Goal: Task Accomplishment & Management: Manage account settings

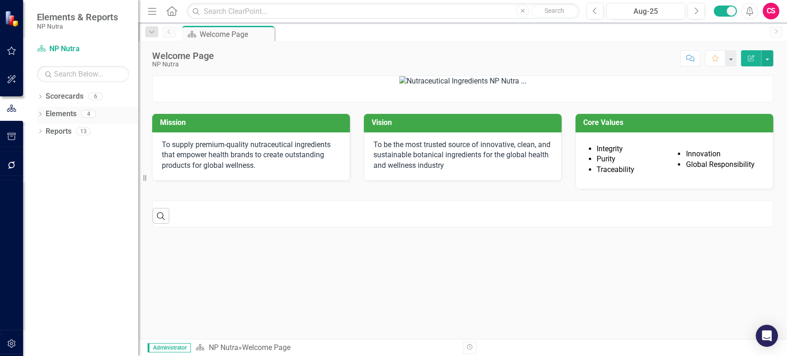
click at [40, 113] on icon "Dropdown" at bounding box center [40, 114] width 6 height 5
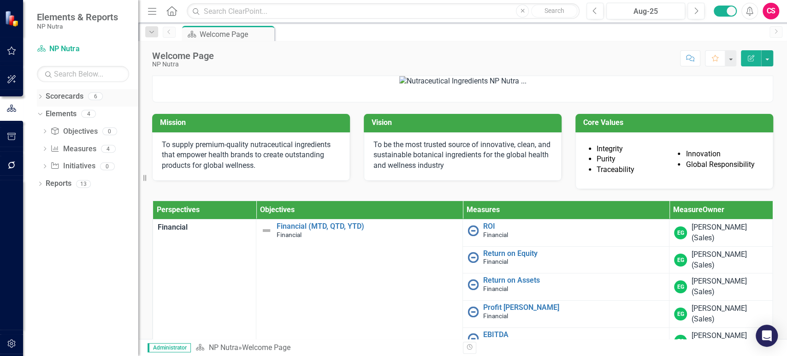
click at [39, 99] on icon "Dropdown" at bounding box center [40, 97] width 6 height 5
click at [43, 115] on icon "Dropdown" at bounding box center [44, 114] width 7 height 6
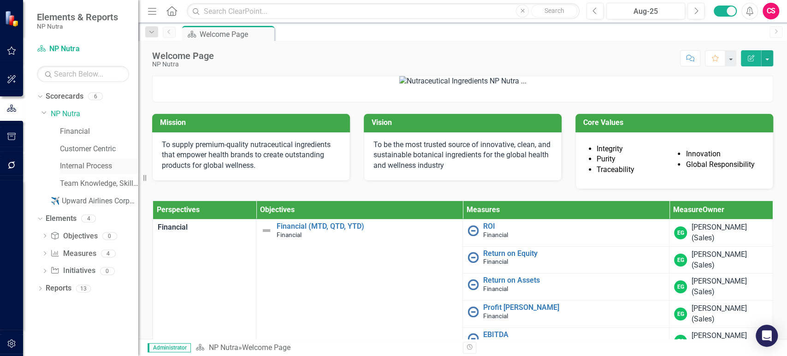
click at [83, 165] on link "Internal Process" at bounding box center [99, 166] width 78 height 11
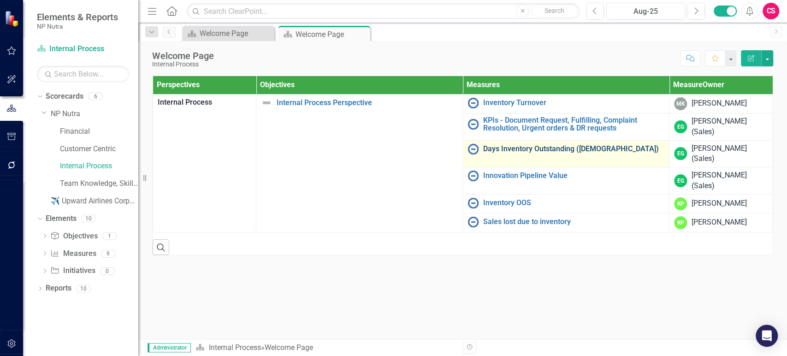
click at [504, 146] on link "Days Inventory Outstanding ([DEMOGRAPHIC_DATA])" at bounding box center [573, 149] width 181 height 8
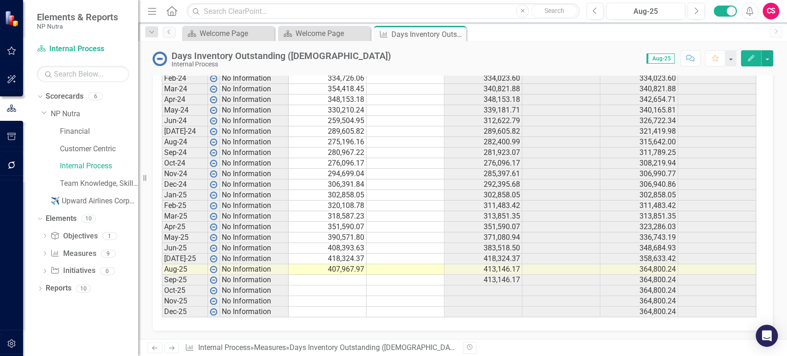
scroll to position [406, 0]
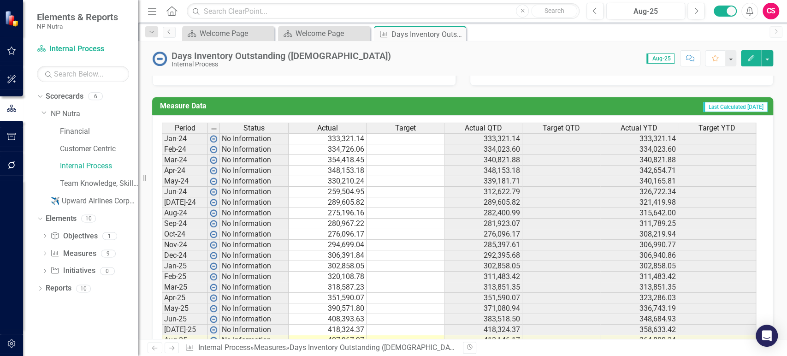
click at [345, 138] on td "333,321.14" at bounding box center [328, 138] width 78 height 11
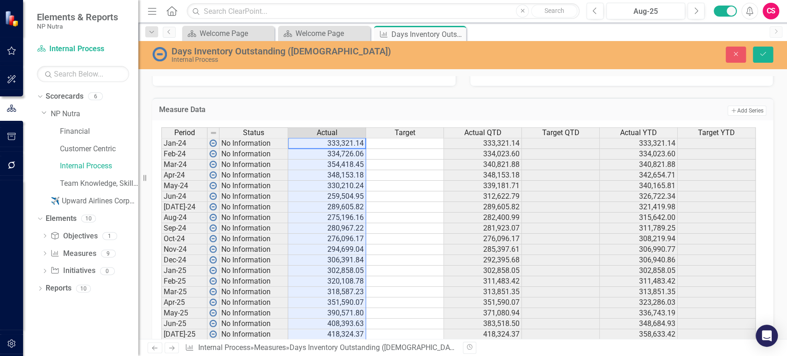
type textarea "333321.14"
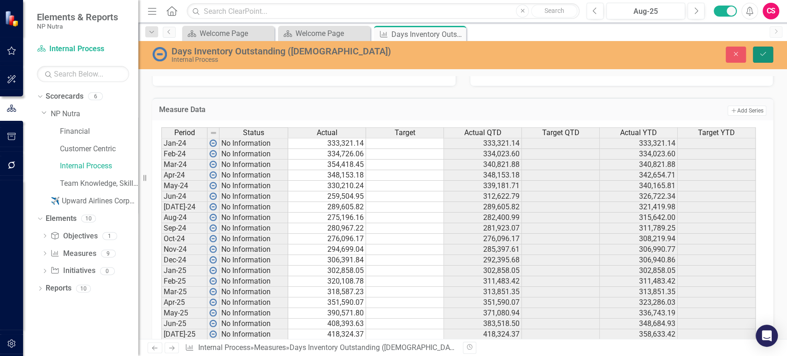
click at [765, 51] on button "Save" at bounding box center [763, 55] width 20 height 16
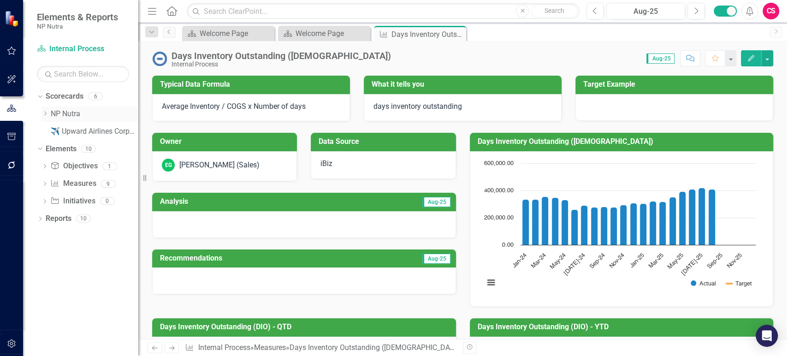
click at [44, 114] on icon "Dropdown" at bounding box center [44, 114] width 7 height 6
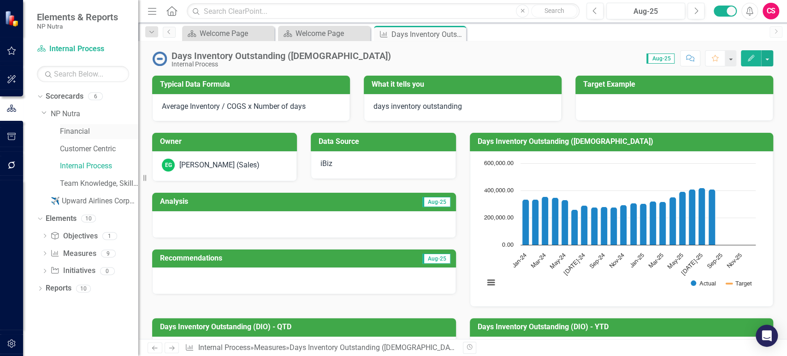
click at [77, 134] on link "Financial" at bounding box center [99, 131] width 78 height 11
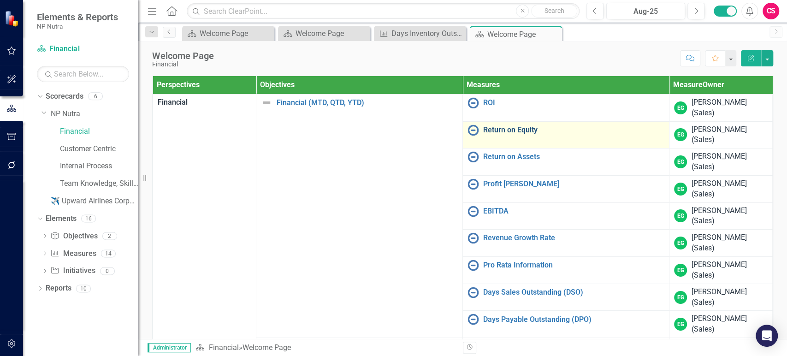
click at [494, 129] on link "Return on Equity" at bounding box center [573, 130] width 181 height 8
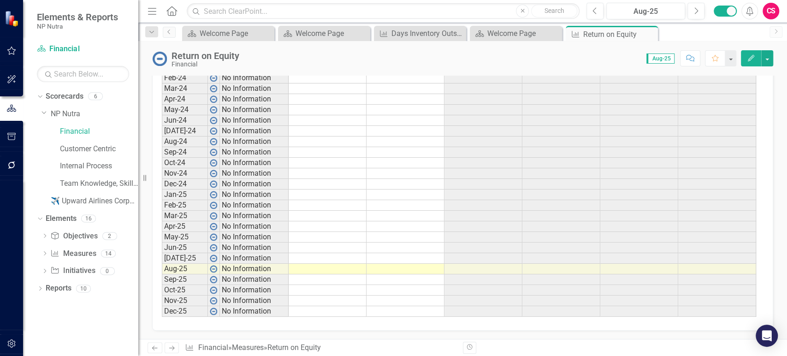
scroll to position [375, 0]
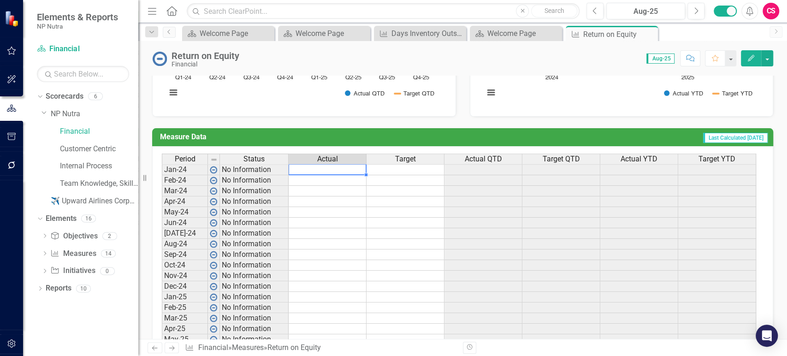
click at [314, 166] on td at bounding box center [328, 169] width 78 height 11
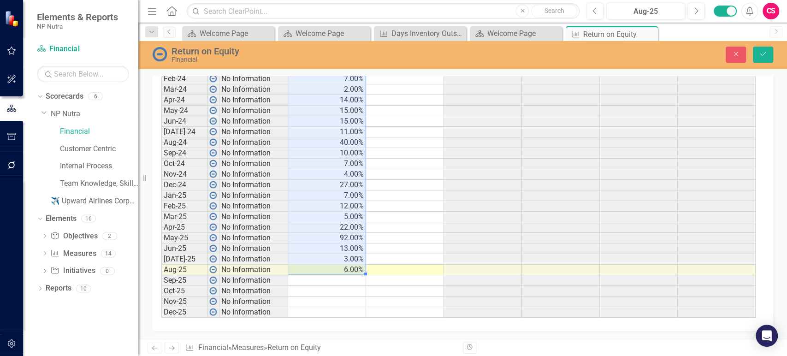
scroll to position [434, 0]
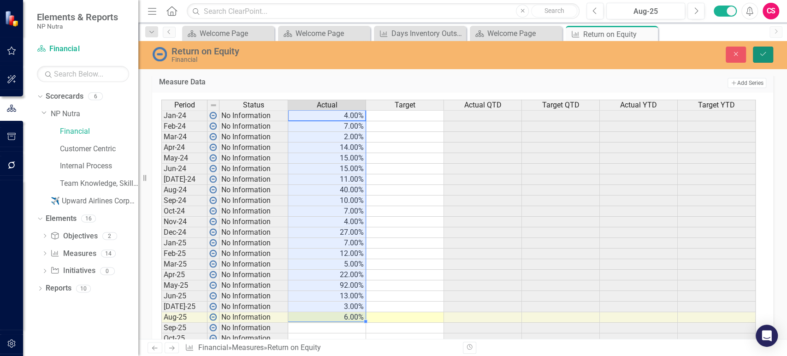
click at [767, 53] on button "Save" at bounding box center [763, 55] width 20 height 16
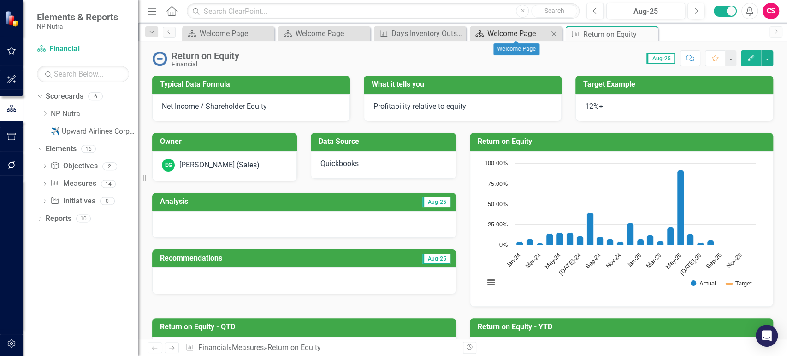
click at [491, 37] on div "Welcome Page" at bounding box center [517, 34] width 61 height 12
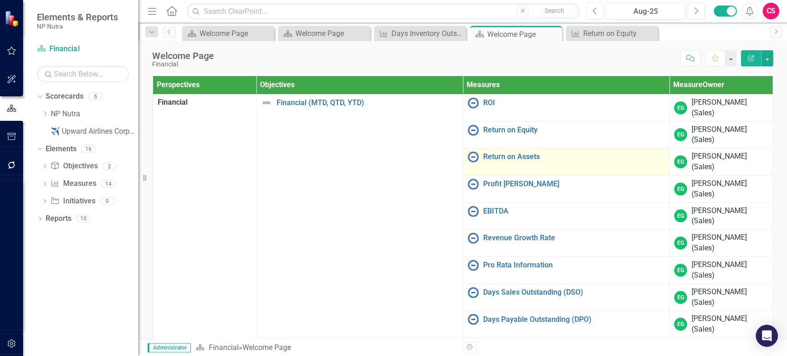
click at [509, 161] on div "Return on Assets" at bounding box center [565, 156] width 197 height 11
click at [511, 157] on link "Return on Assets" at bounding box center [573, 157] width 181 height 8
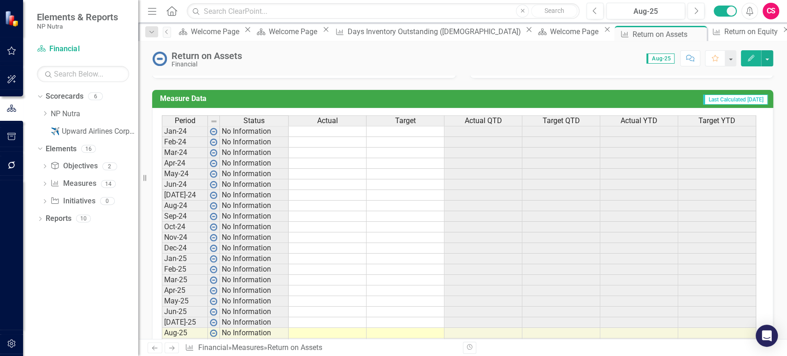
scroll to position [424, 0]
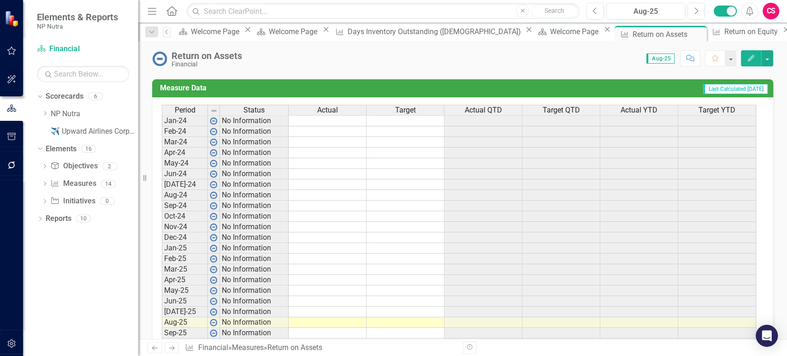
click at [331, 122] on td at bounding box center [328, 120] width 78 height 11
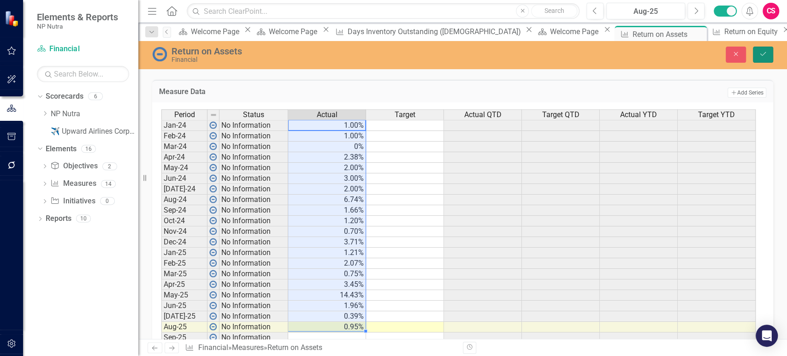
drag, startPoint x: 759, startPoint y: 54, endPoint x: 529, endPoint y: 47, distance: 230.2
click at [759, 54] on icon "Save" at bounding box center [763, 54] width 8 height 6
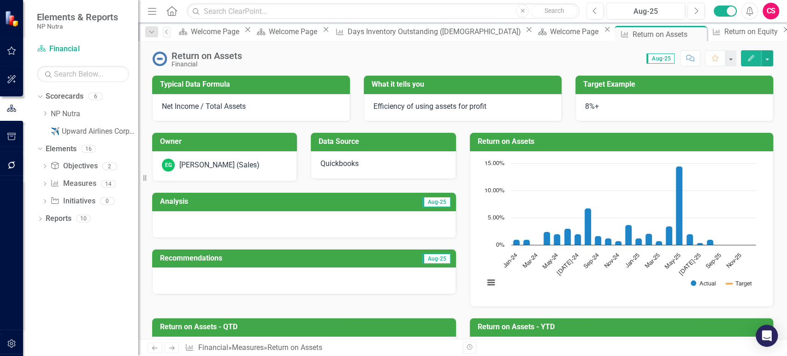
click at [170, 351] on icon "Next" at bounding box center [172, 348] width 8 height 6
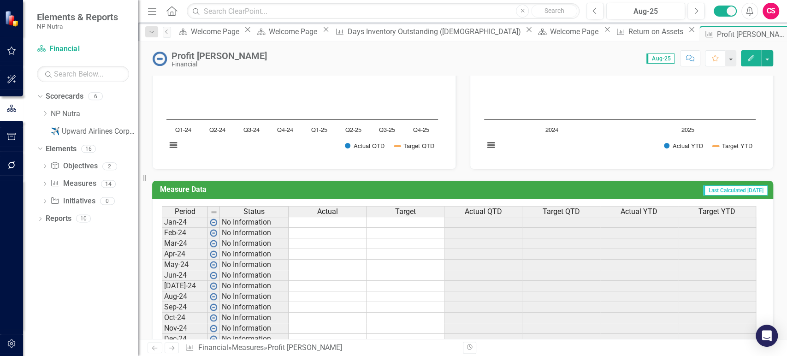
scroll to position [362, 0]
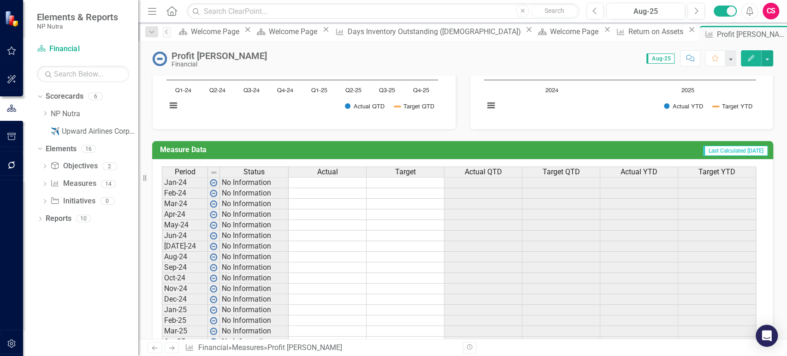
click at [349, 183] on td at bounding box center [328, 182] width 78 height 11
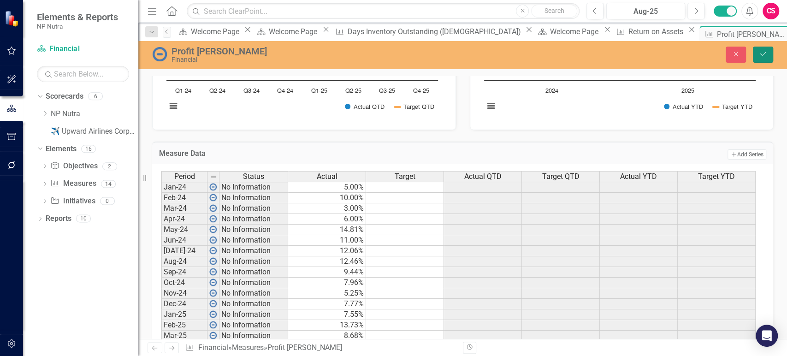
click at [763, 54] on icon "Save" at bounding box center [763, 54] width 8 height 6
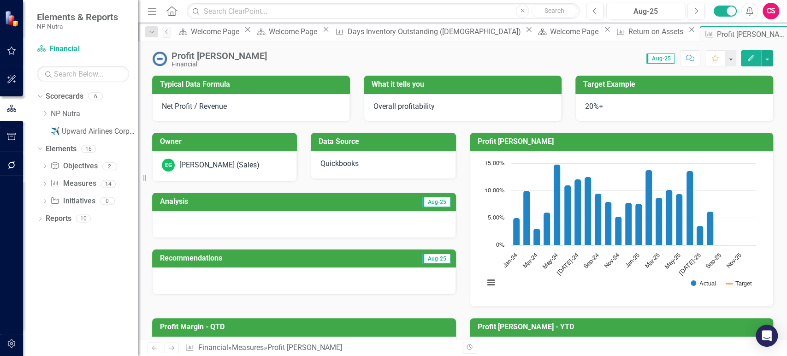
click at [175, 342] on link "Next" at bounding box center [172, 347] width 15 height 11
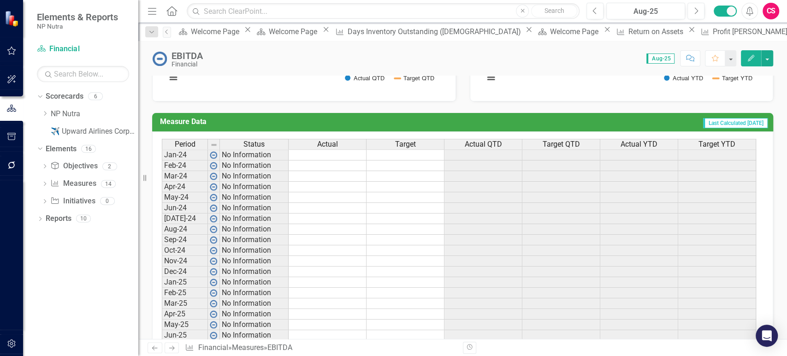
scroll to position [402, 0]
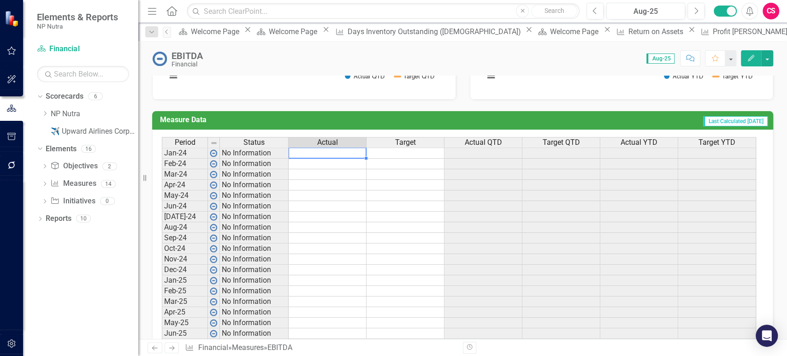
click at [327, 151] on td at bounding box center [328, 153] width 78 height 11
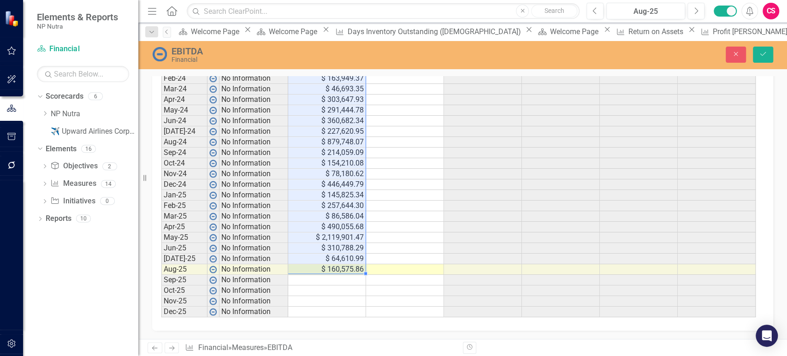
scroll to position [492, 0]
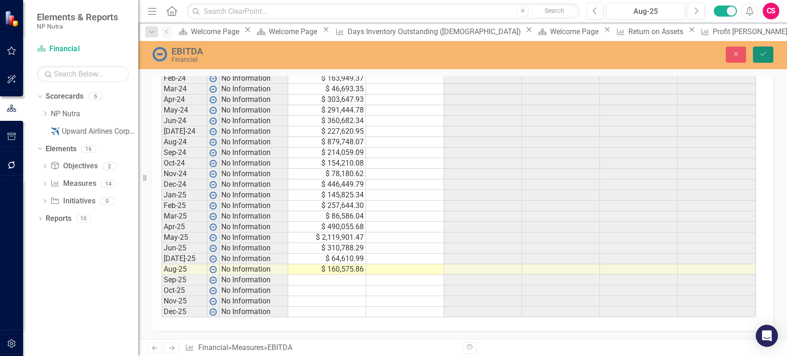
click at [768, 54] on button "Save" at bounding box center [763, 55] width 20 height 16
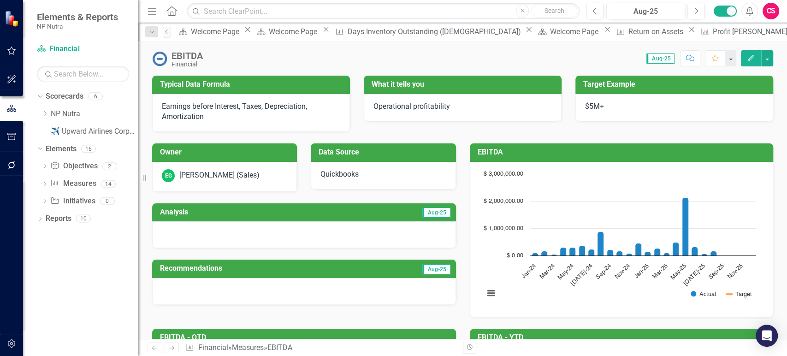
click at [175, 348] on icon "Next" at bounding box center [172, 348] width 8 height 6
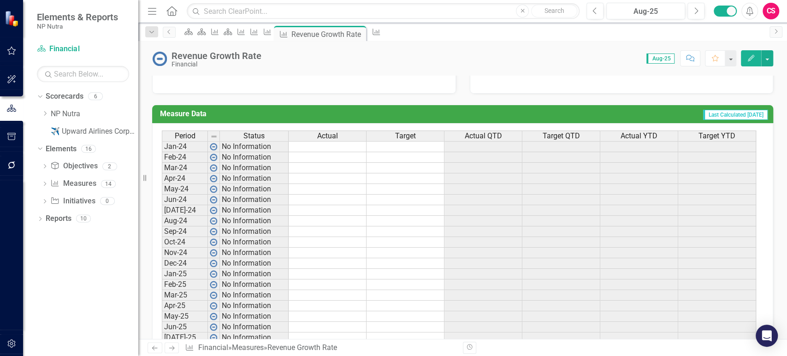
scroll to position [424, 0]
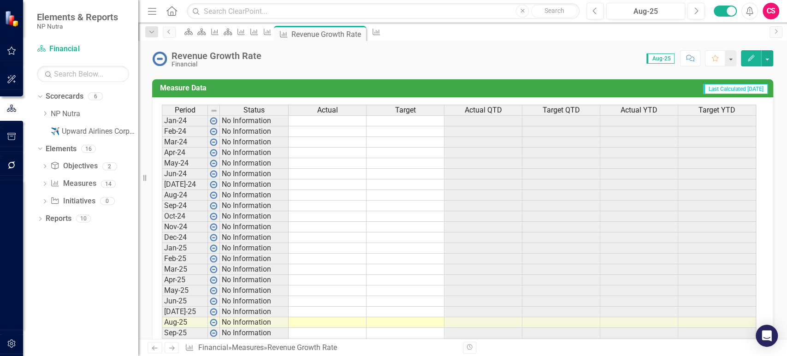
click at [322, 123] on td at bounding box center [328, 120] width 78 height 11
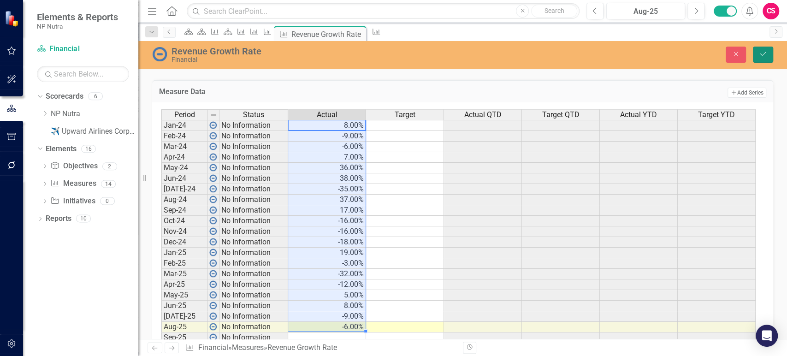
click at [764, 57] on icon "Save" at bounding box center [763, 54] width 8 height 6
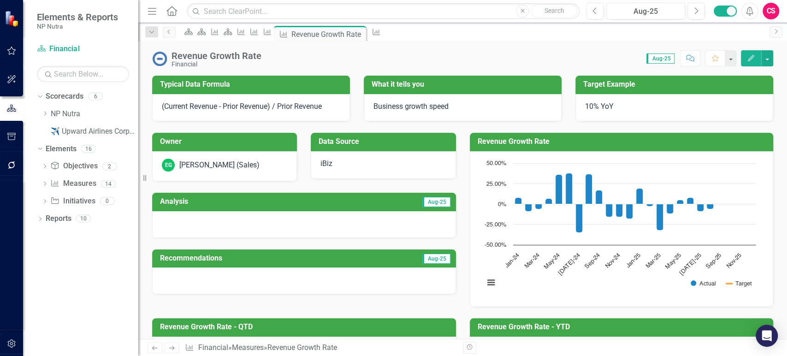
click at [175, 349] on icon "Next" at bounding box center [172, 348] width 8 height 6
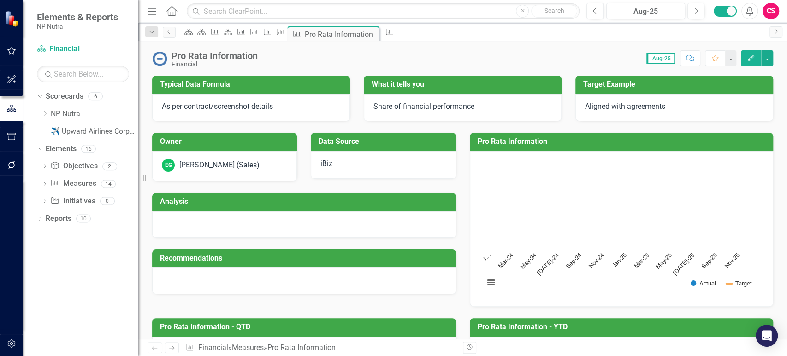
click at [175, 349] on icon "Next" at bounding box center [172, 348] width 8 height 6
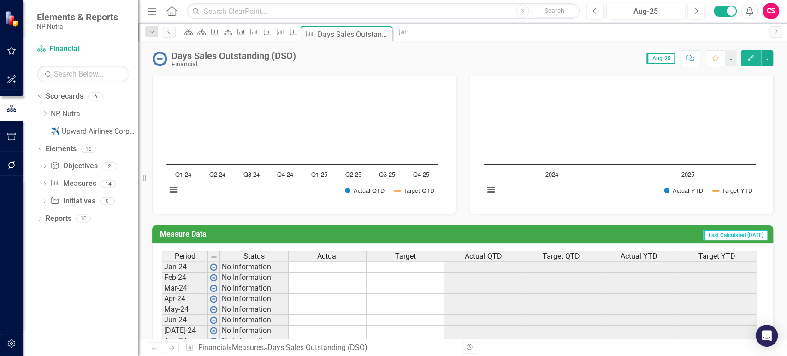
scroll to position [314, 0]
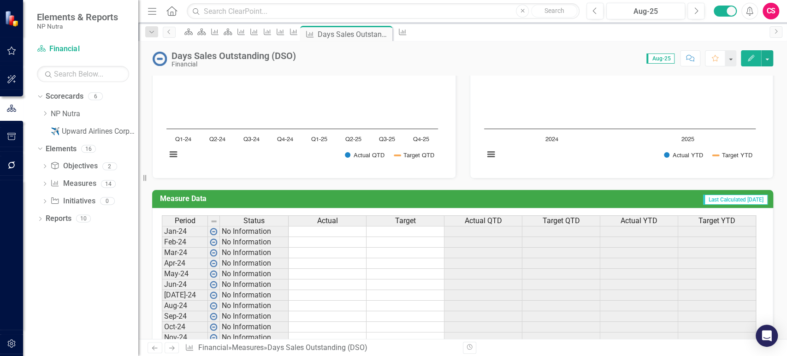
click at [290, 230] on td at bounding box center [328, 231] width 78 height 11
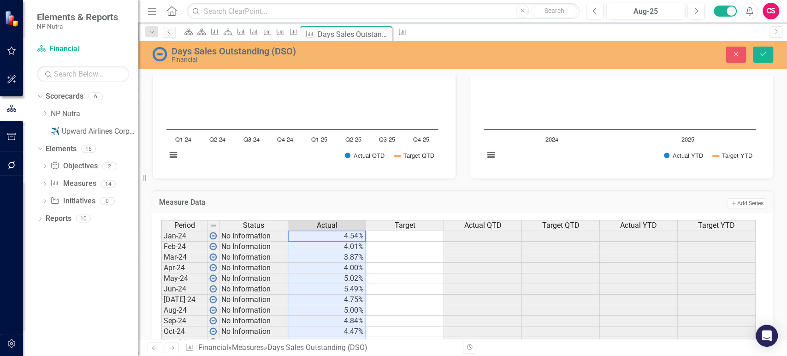
scroll to position [481, 0]
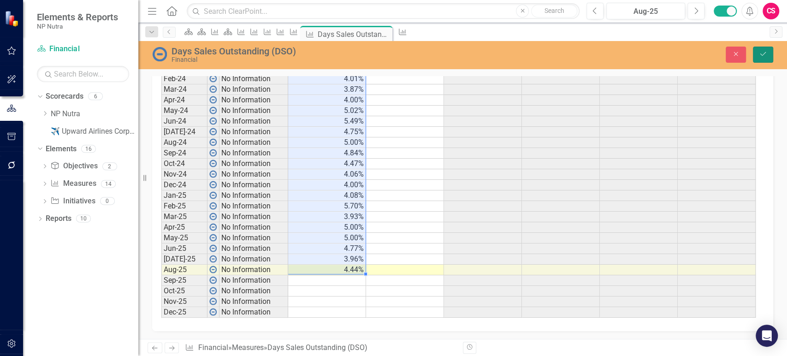
click at [764, 54] on icon "Save" at bounding box center [763, 54] width 8 height 6
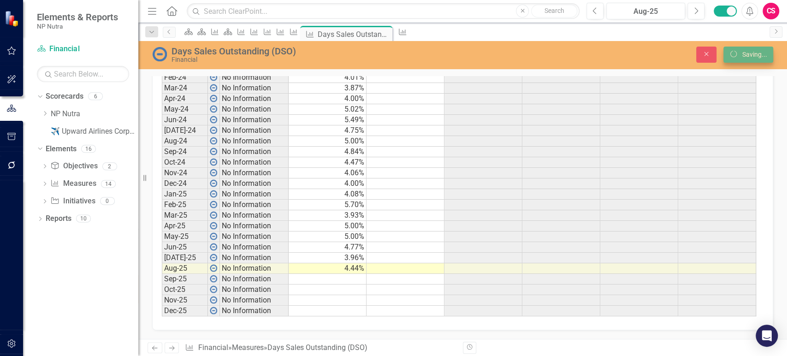
scroll to position [0, 0]
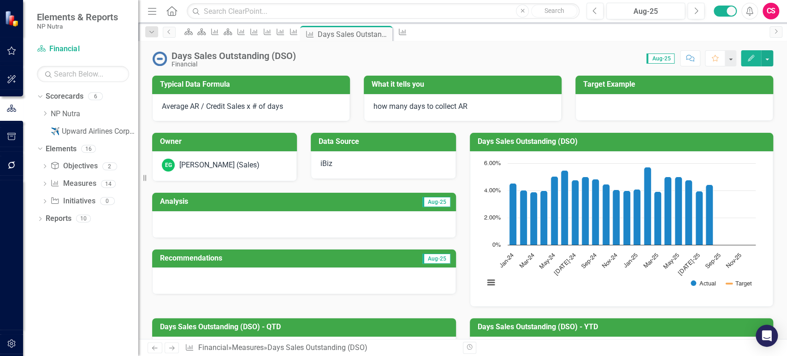
click at [746, 59] on button "Edit" at bounding box center [751, 58] width 20 height 16
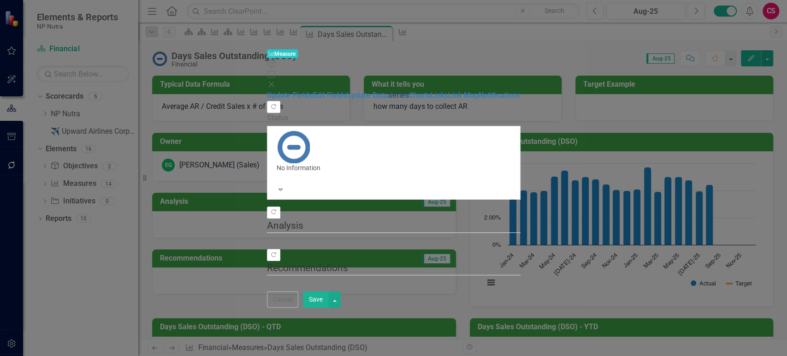
click at [388, 91] on link "Series" at bounding box center [398, 95] width 21 height 9
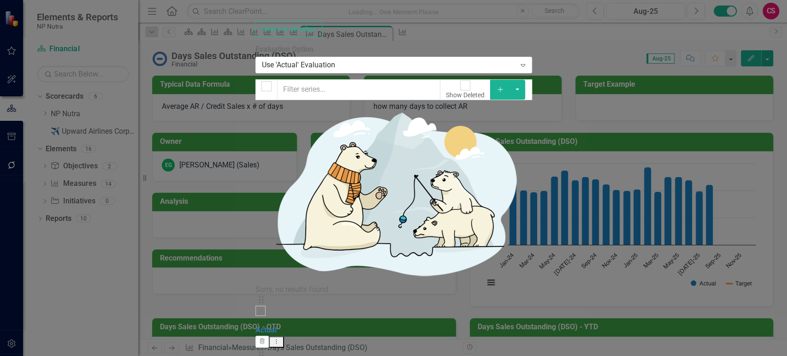
click at [259, 79] on input "checkbox" at bounding box center [266, 86] width 14 height 14
checkbox input "true"
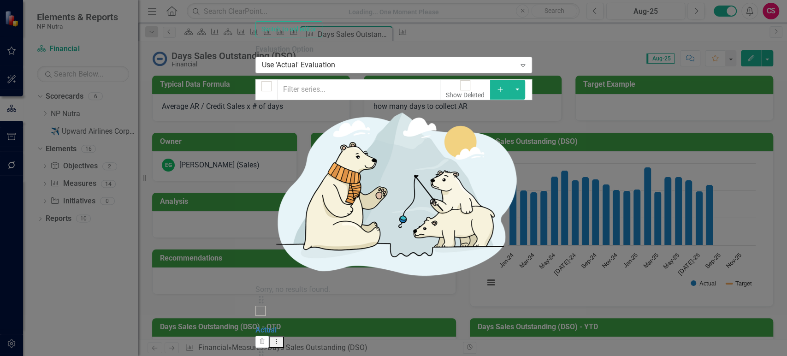
checkbox input "true"
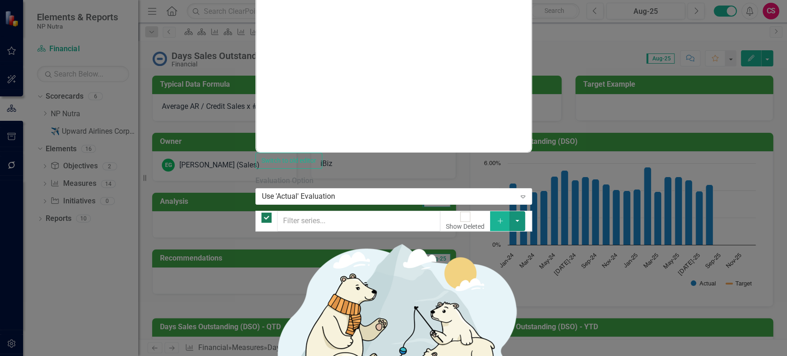
click at [525, 211] on button "button" at bounding box center [517, 220] width 16 height 19
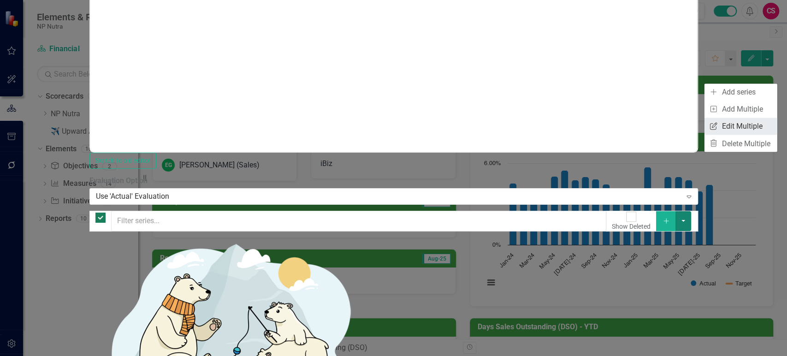
click at [731, 125] on link "Edit Multiple Edit Multiple" at bounding box center [740, 126] width 73 height 17
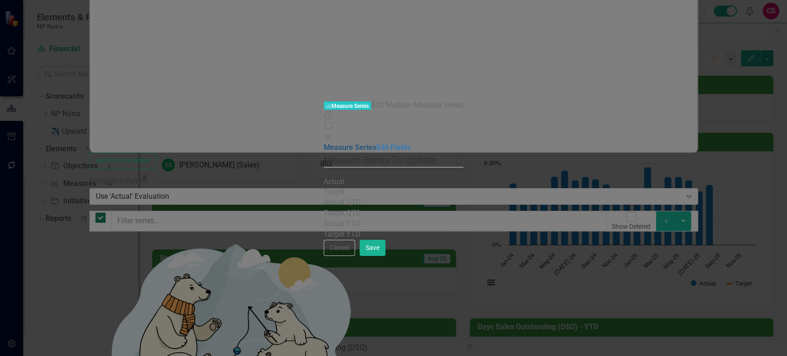
click at [324, 143] on link "Measure Series" at bounding box center [350, 147] width 53 height 9
click at [354, 177] on div "Actual" at bounding box center [394, 182] width 140 height 11
drag, startPoint x: 244, startPoint y: 51, endPoint x: 277, endPoint y: 54, distance: 32.9
click at [376, 143] on link "Edit Fields" at bounding box center [393, 147] width 34 height 9
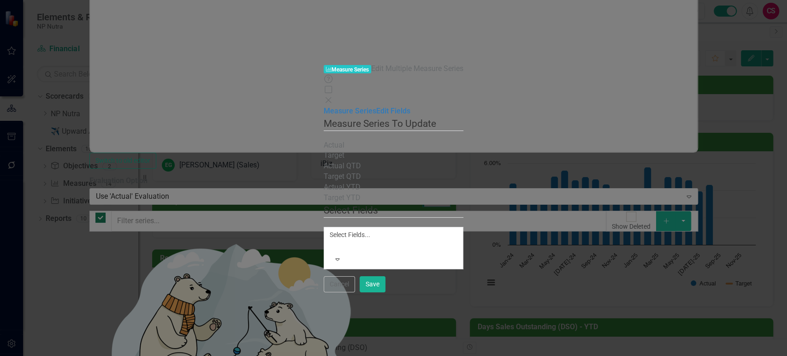
click at [332, 240] on div at bounding box center [331, 245] width 1 height 11
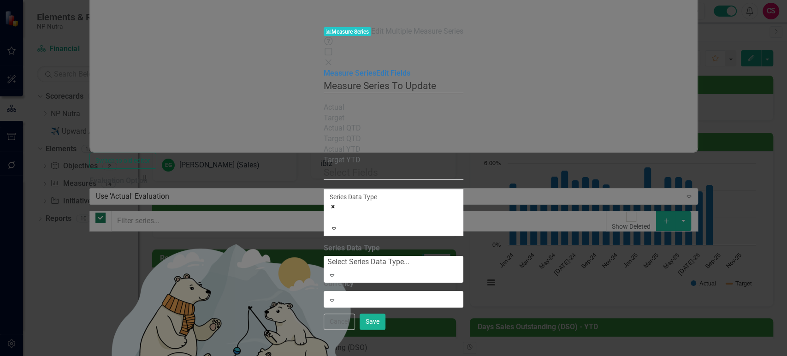
click at [345, 257] on div "Select Series Data Type..." at bounding box center [368, 262] width 82 height 11
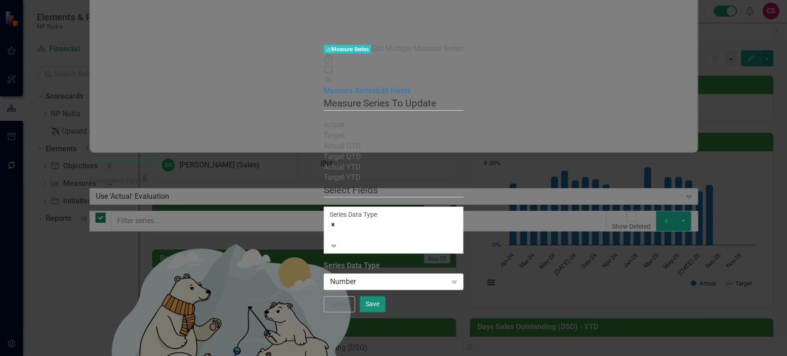
click at [385, 312] on button "Save" at bounding box center [373, 304] width 26 height 16
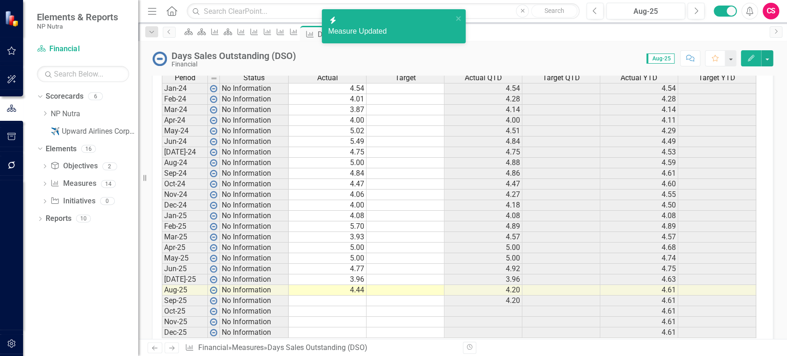
scroll to position [465, 0]
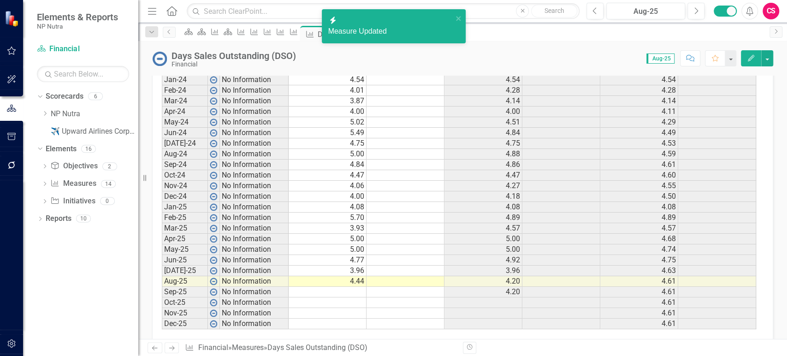
click at [172, 351] on link "Next" at bounding box center [172, 347] width 15 height 11
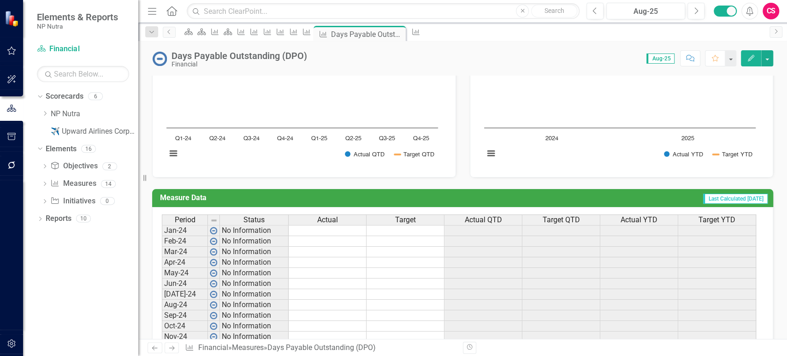
scroll to position [318, 0]
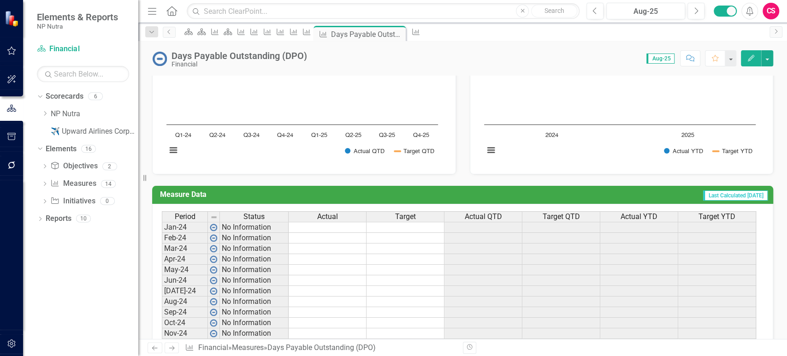
click at [322, 226] on td at bounding box center [328, 227] width 78 height 11
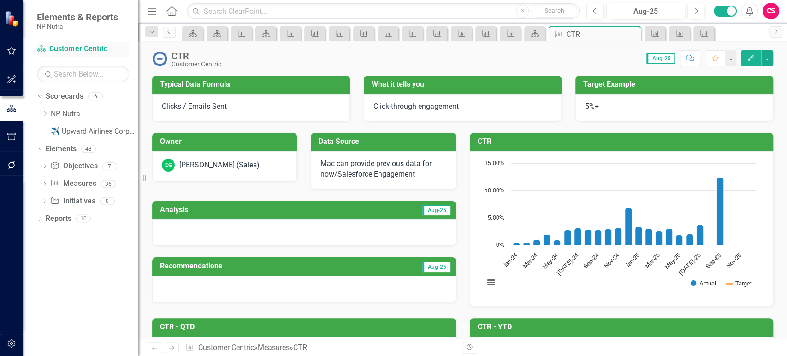
click at [83, 48] on link "Scorecard Customer Centric" at bounding box center [83, 49] width 92 height 11
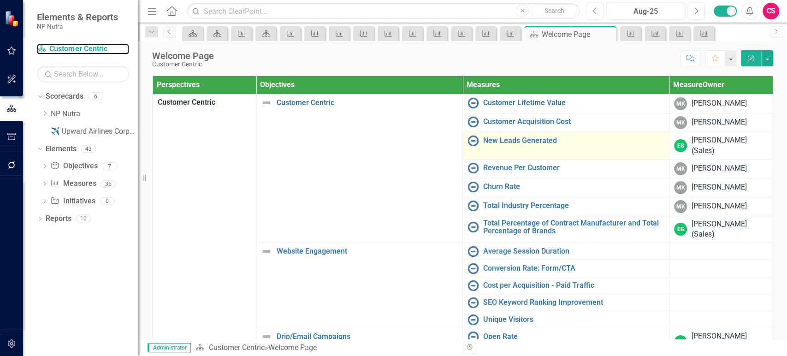
scroll to position [7, 0]
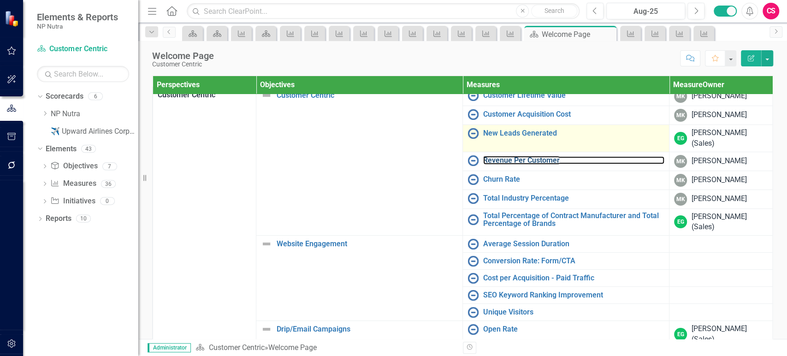
click at [490, 158] on link "Revenue Per Customer" at bounding box center [573, 160] width 181 height 8
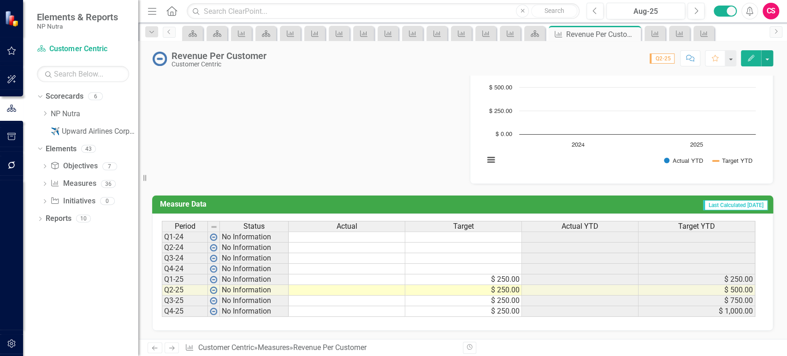
scroll to position [308, 0]
click at [339, 279] on td at bounding box center [347, 280] width 117 height 11
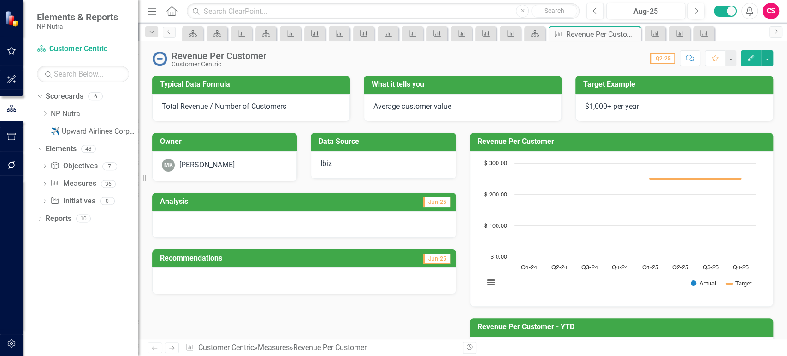
scroll to position [308, 0]
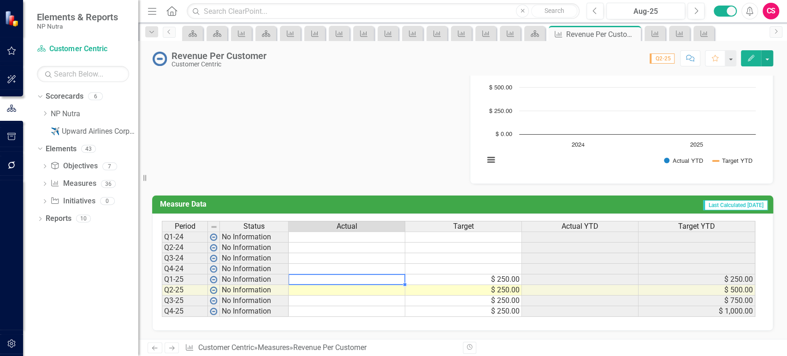
click at [311, 251] on td at bounding box center [347, 248] width 117 height 11
click at [308, 256] on td at bounding box center [347, 258] width 117 height 11
click at [306, 269] on td at bounding box center [347, 269] width 117 height 11
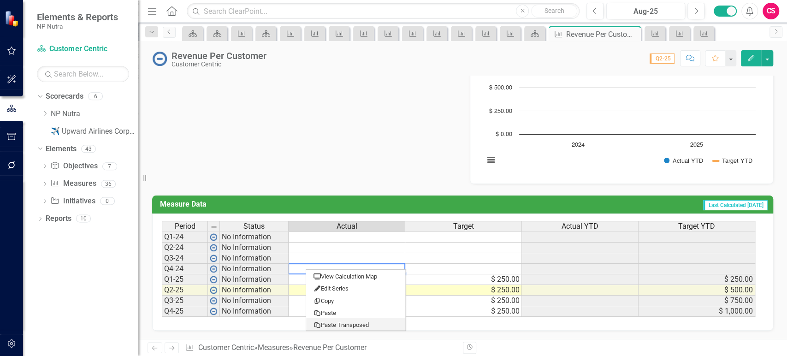
type textarea "1653445.3"
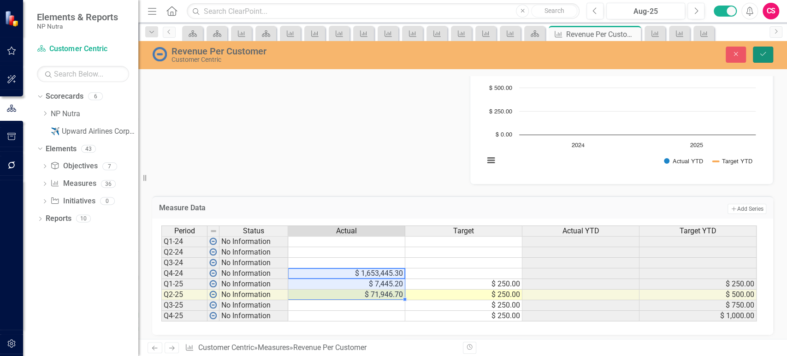
click at [762, 51] on icon "Save" at bounding box center [763, 54] width 8 height 6
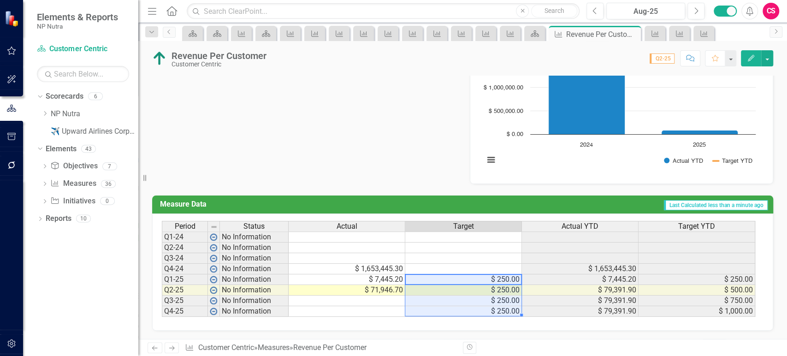
drag, startPoint x: 457, startPoint y: 280, endPoint x: 456, endPoint y: 305, distance: 25.0
click at [456, 305] on tbody "Q1-24 No Information Q2-24 No Information Q3-24 No Information Q4-24 No Informa…" at bounding box center [458, 273] width 593 height 85
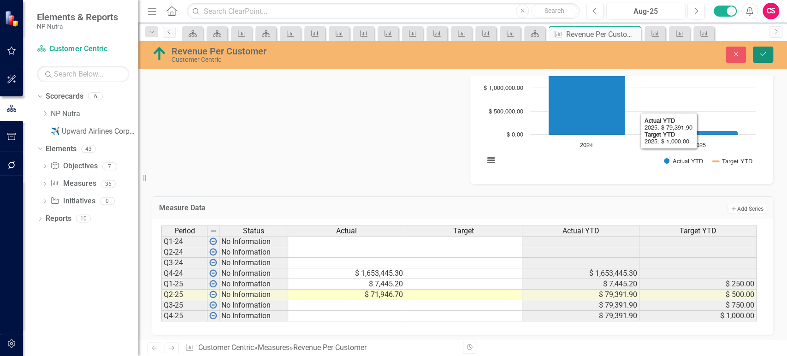
drag, startPoint x: 770, startPoint y: 57, endPoint x: 657, endPoint y: 60, distance: 113.9
click at [770, 56] on button "Save" at bounding box center [763, 55] width 20 height 16
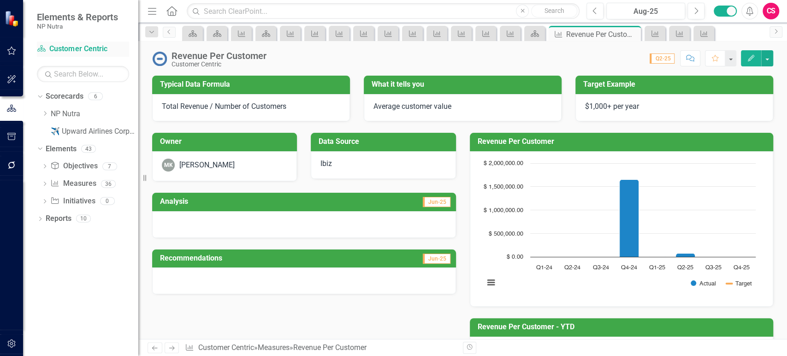
click at [84, 47] on link "Scorecard Customer Centric" at bounding box center [83, 49] width 92 height 11
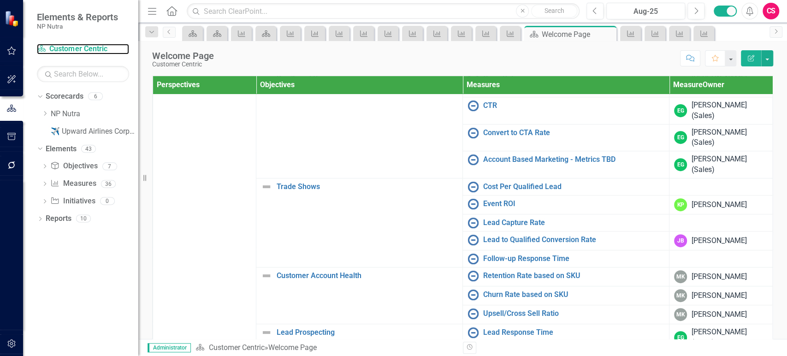
scroll to position [304, 0]
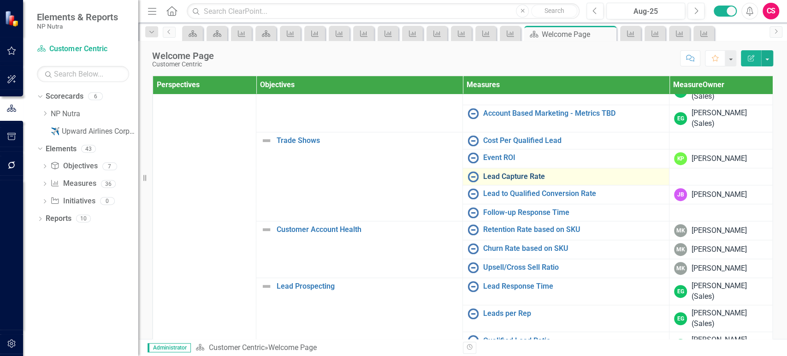
click at [530, 174] on link "Lead Capture Rate" at bounding box center [573, 176] width 181 height 8
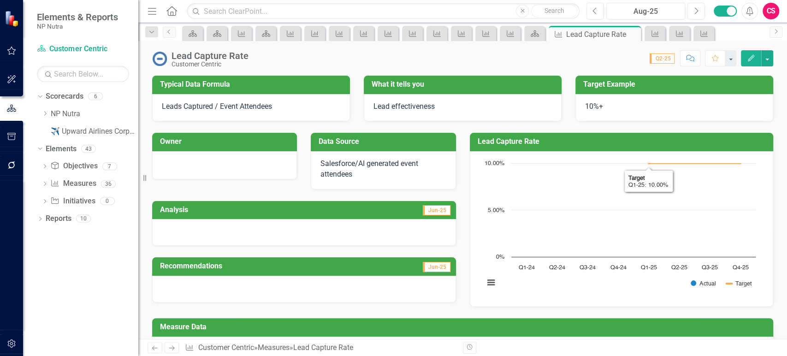
scroll to position [123, 0]
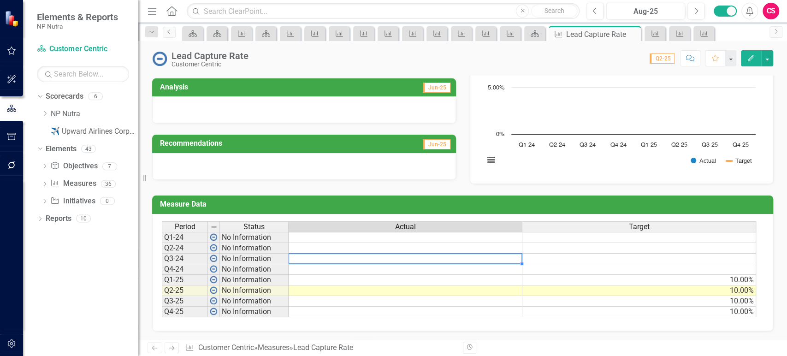
click at [300, 257] on td at bounding box center [406, 259] width 234 height 11
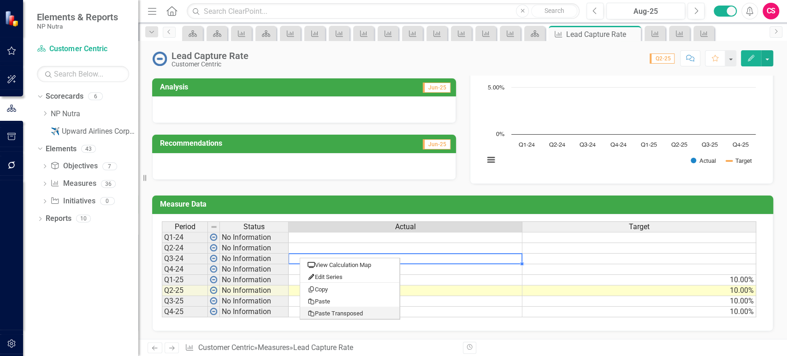
type textarea "6.80"
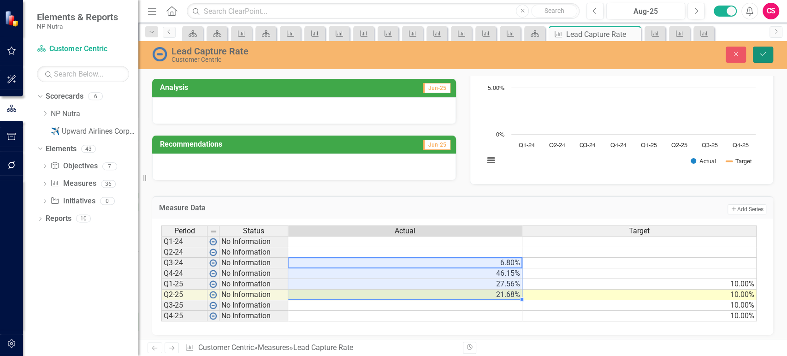
click at [756, 54] on button "Save" at bounding box center [763, 55] width 20 height 16
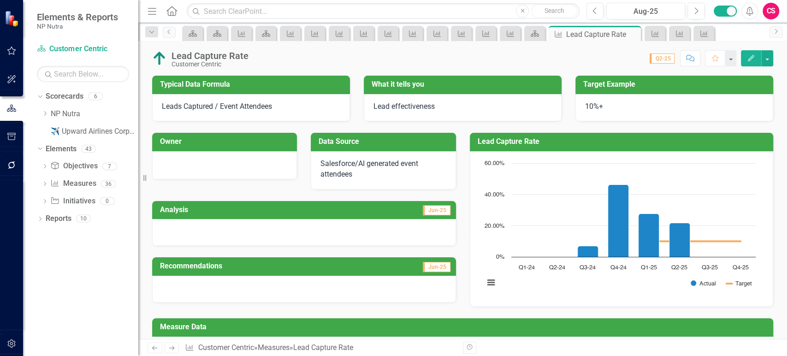
click at [174, 346] on icon "Next" at bounding box center [172, 348] width 8 height 6
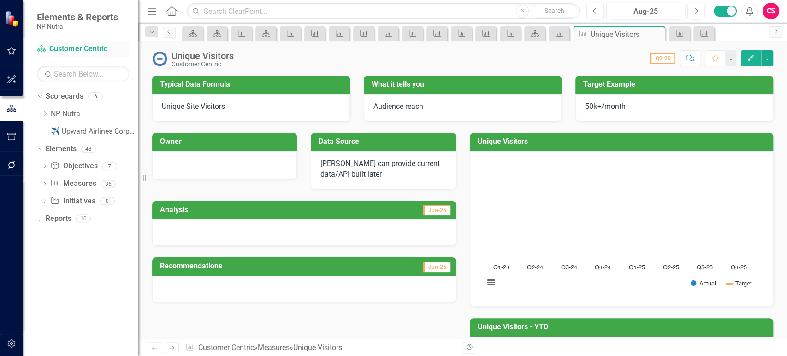
click at [77, 48] on link "Scorecard Customer Centric" at bounding box center [83, 49] width 92 height 11
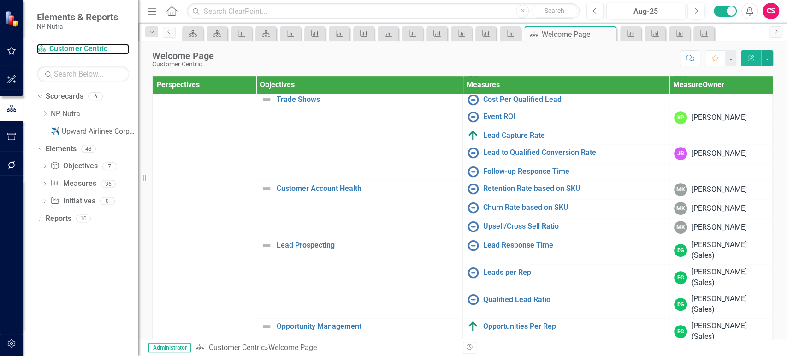
scroll to position [431, 0]
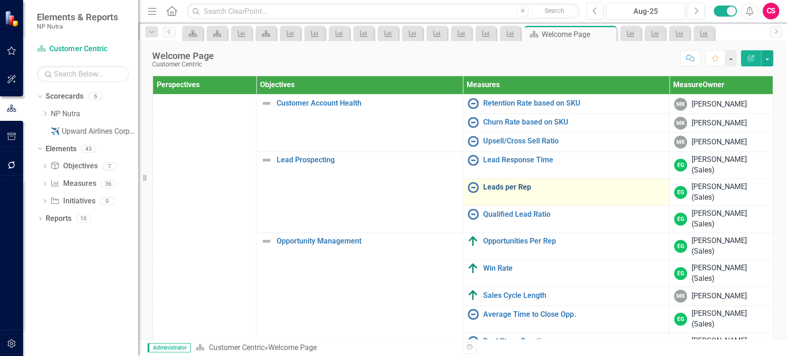
click at [504, 183] on link "Leads per Rep" at bounding box center [573, 187] width 181 height 8
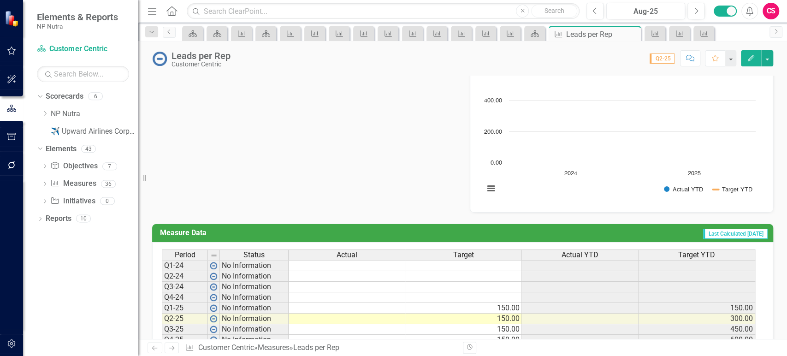
scroll to position [308, 0]
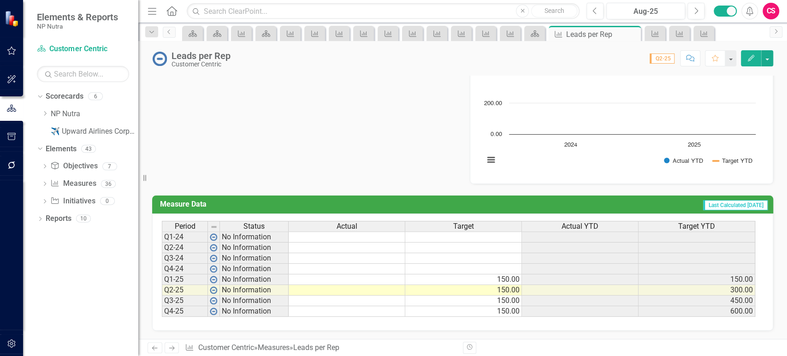
click at [382, 274] on td at bounding box center [347, 279] width 117 height 11
click at [372, 268] on td at bounding box center [347, 269] width 117 height 11
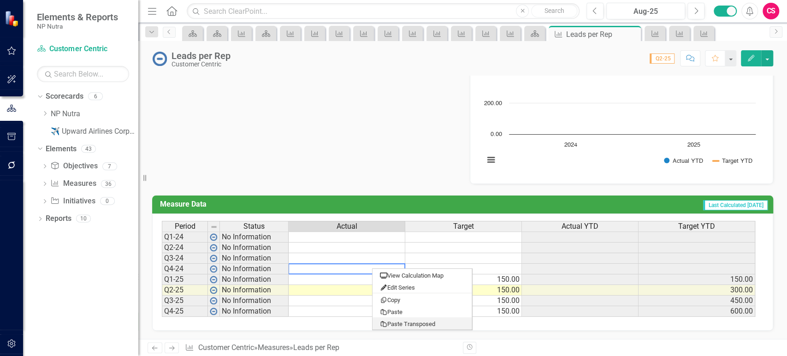
type textarea "0.89"
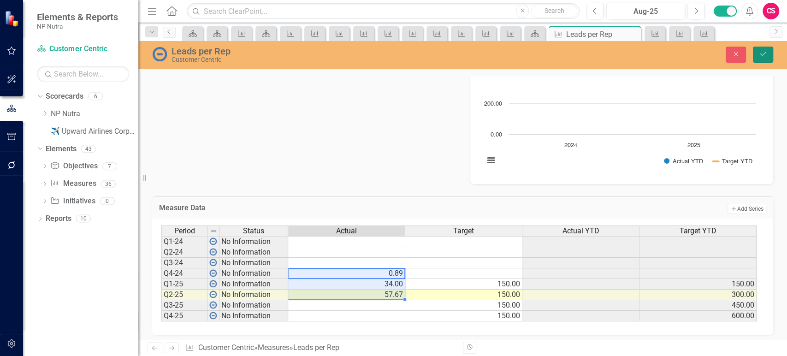
click at [769, 59] on button "Save" at bounding box center [763, 55] width 20 height 16
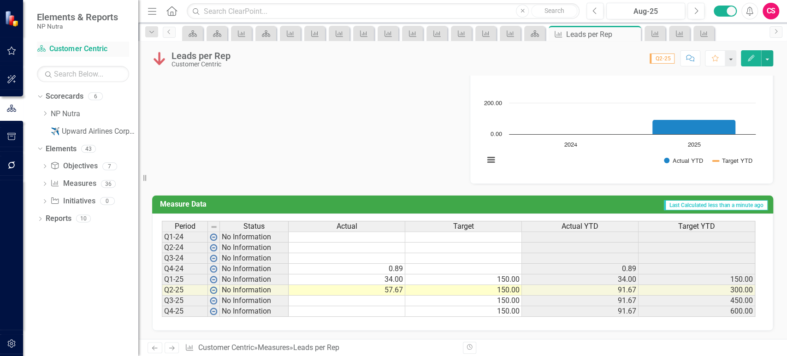
click at [75, 47] on link "Scorecard Customer Centric" at bounding box center [83, 49] width 92 height 11
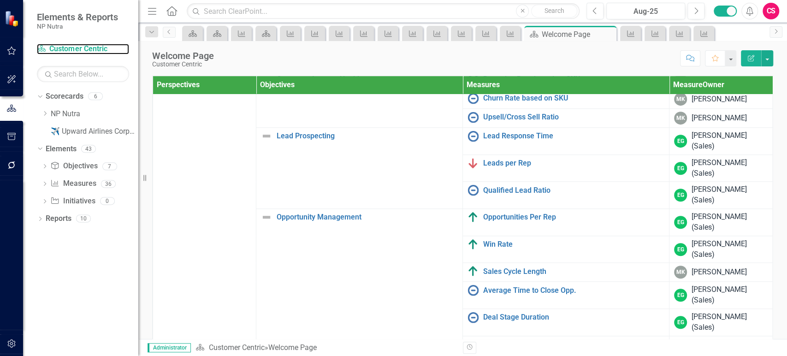
scroll to position [455, 0]
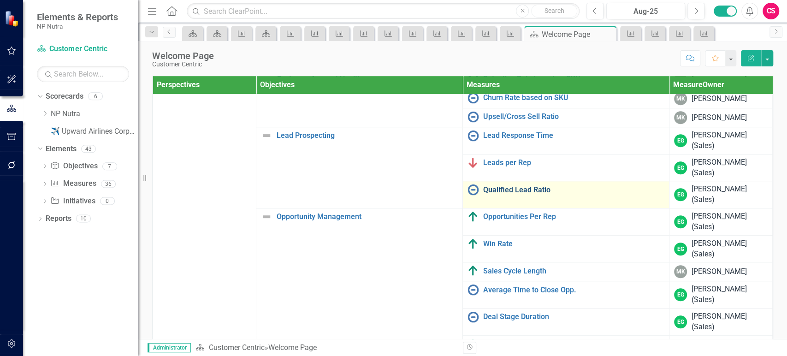
click at [493, 186] on link "Qualified Lead Ratio" at bounding box center [573, 190] width 181 height 8
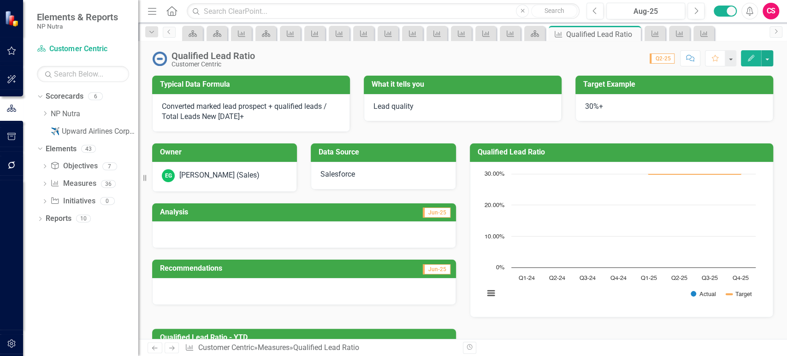
scroll to position [318, 0]
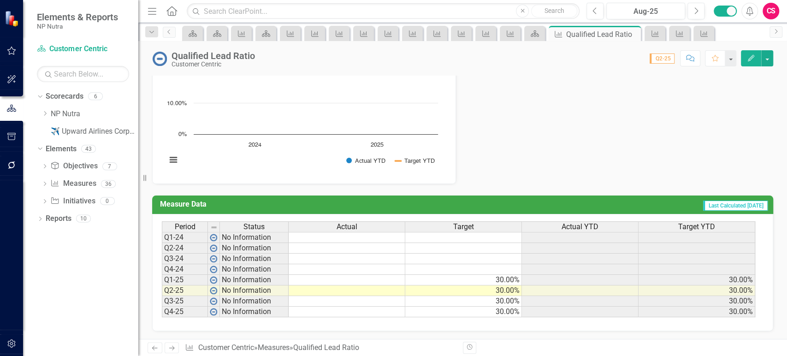
click at [325, 260] on td at bounding box center [347, 259] width 117 height 11
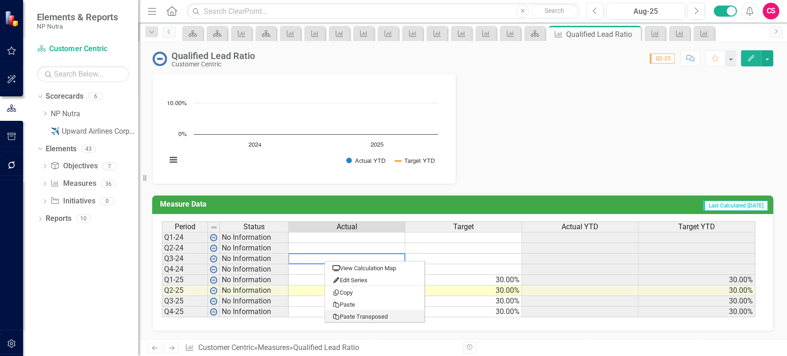
type textarea "4.91"
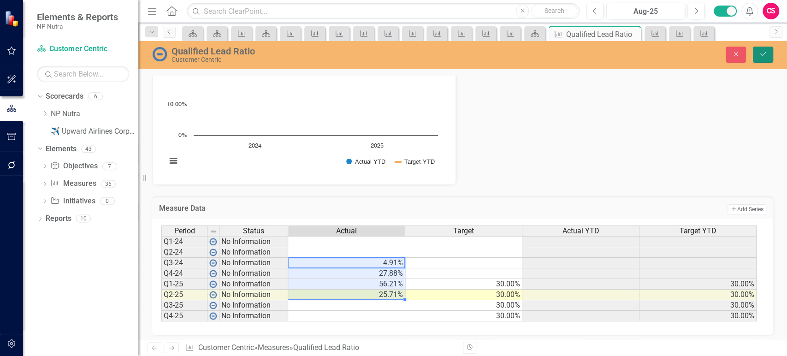
drag, startPoint x: 769, startPoint y: 53, endPoint x: 763, endPoint y: 54, distance: 6.2
click at [769, 53] on button "Save" at bounding box center [763, 55] width 20 height 16
